Goal: Find contact information: Obtain details needed to contact an individual or organization

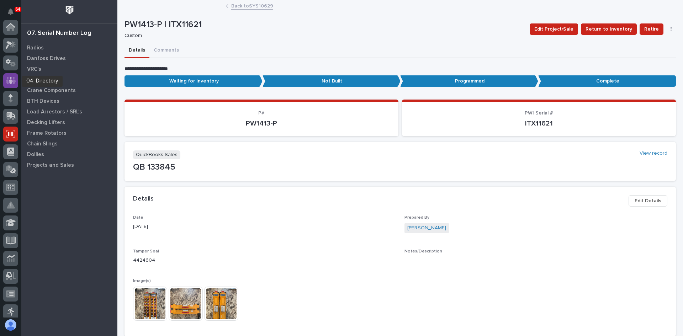
click at [11, 80] on icon at bounding box center [11, 80] width 4 height 7
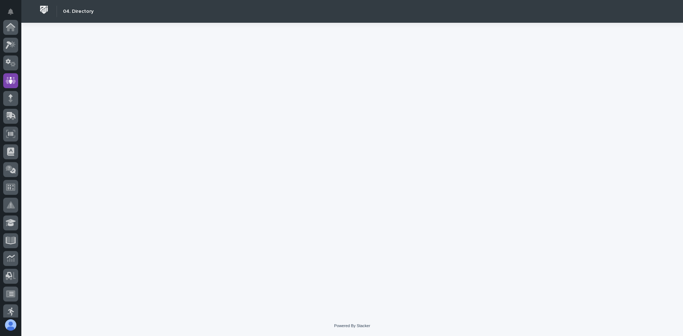
scroll to position [53, 0]
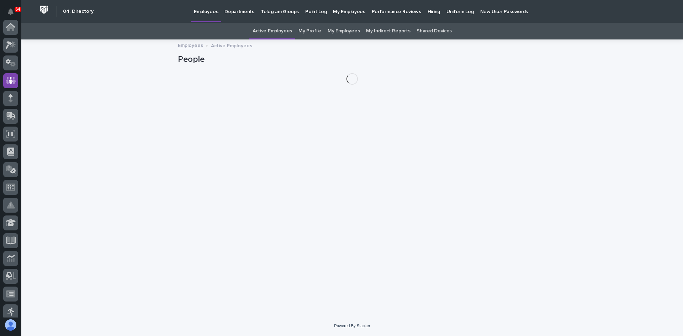
scroll to position [53, 0]
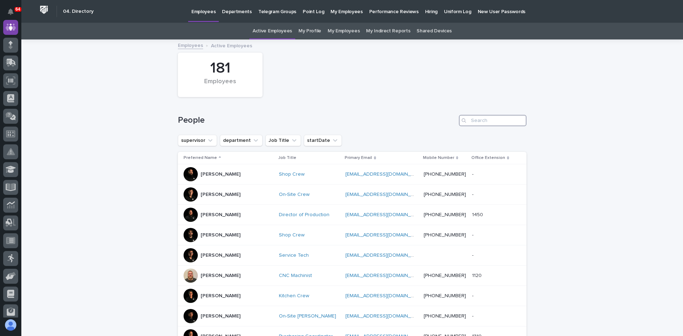
click at [481, 119] on input "Search" at bounding box center [493, 120] width 68 height 11
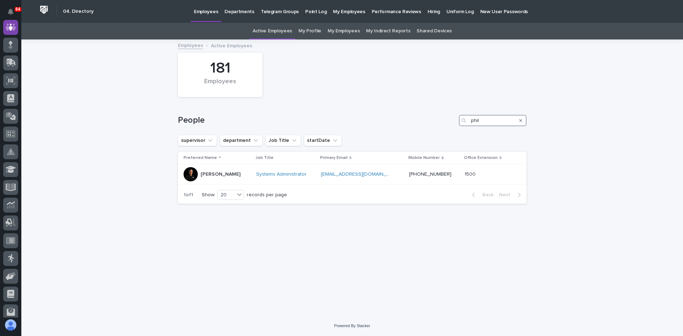
type input "phil"
